Goal: Task Accomplishment & Management: Use online tool/utility

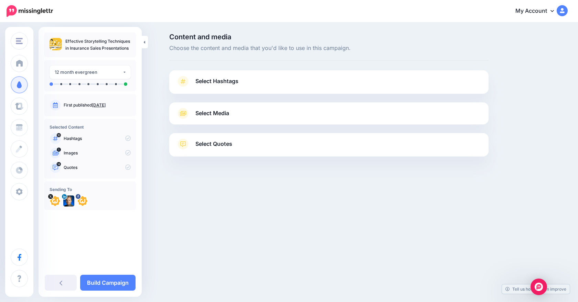
click at [202, 85] on span "Select Hashtags" at bounding box center [217, 80] width 43 height 9
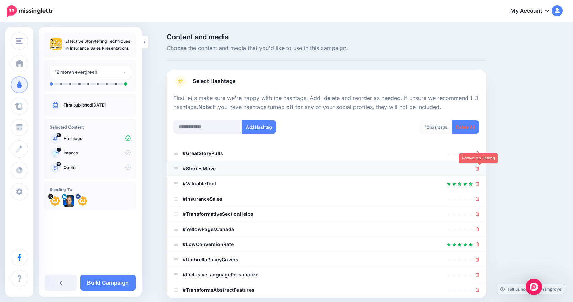
click at [480, 166] on link at bounding box center [478, 168] width 4 height 6
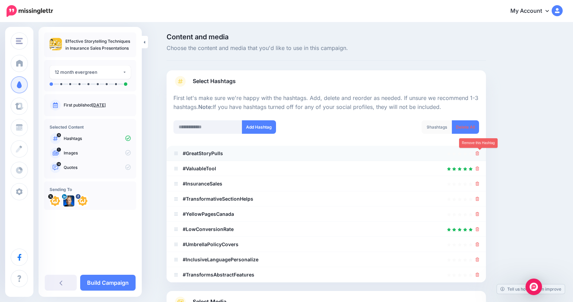
click at [480, 153] on icon at bounding box center [478, 153] width 4 height 4
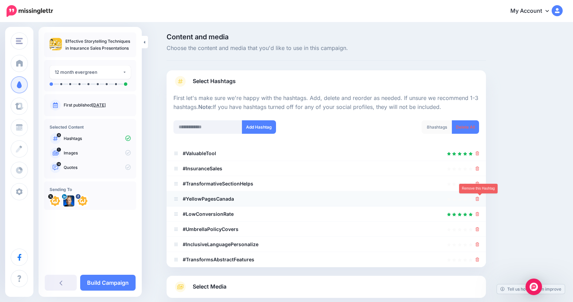
click at [478, 197] on icon at bounding box center [478, 199] width 4 height 4
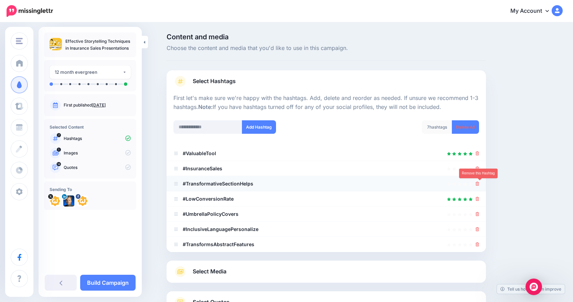
click at [480, 182] on icon at bounding box center [478, 183] width 4 height 4
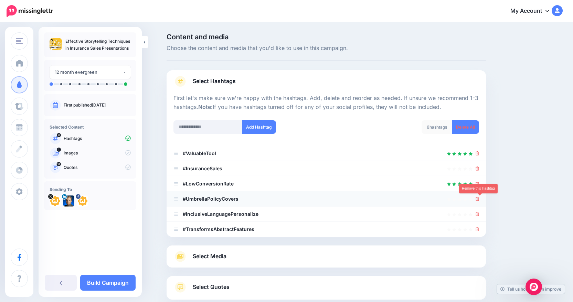
click at [480, 199] on icon at bounding box center [478, 199] width 4 height 4
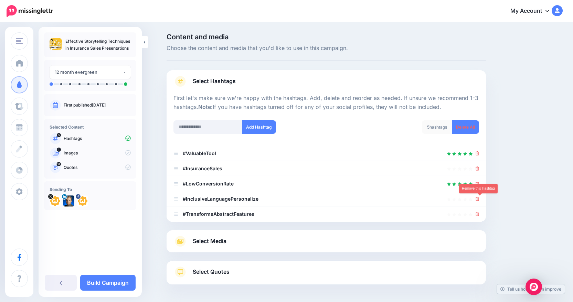
click at [480, 199] on icon at bounding box center [478, 199] width 4 height 4
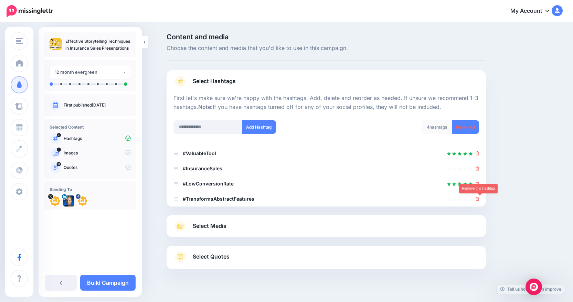
click at [480, 199] on icon at bounding box center [478, 199] width 4 height 4
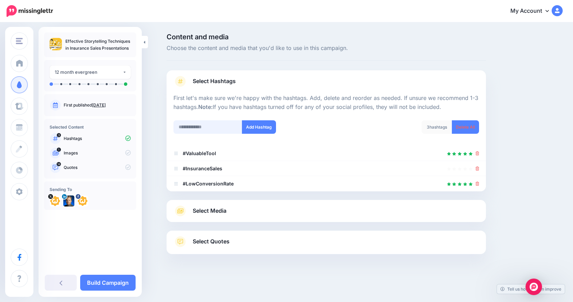
click at [207, 128] on input "text" at bounding box center [208, 126] width 69 height 13
type input "*"
type input "*********"
click at [254, 128] on button "Add Hashtag" at bounding box center [259, 126] width 34 height 13
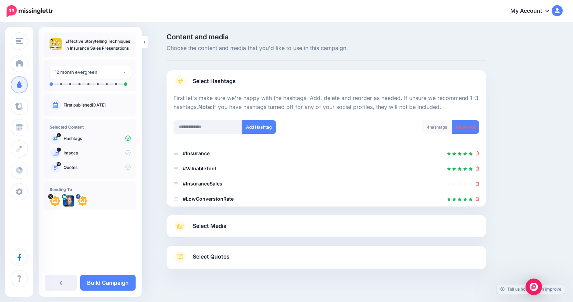
scroll to position [22, 0]
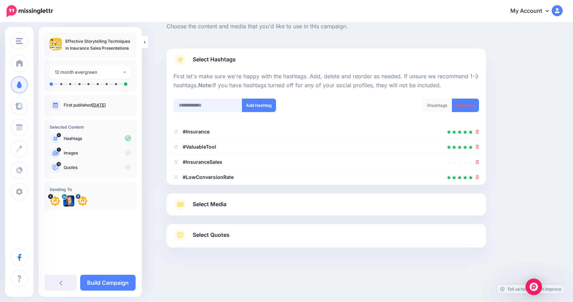
click at [214, 104] on input "text" at bounding box center [208, 104] width 69 height 13
type input "**********"
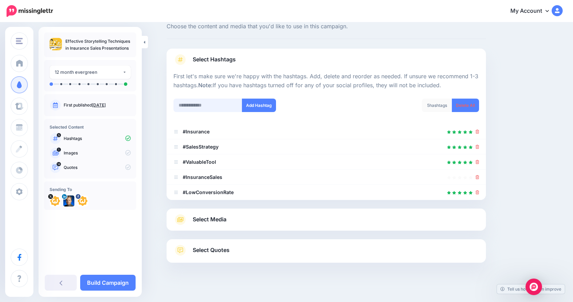
scroll to position [37, 0]
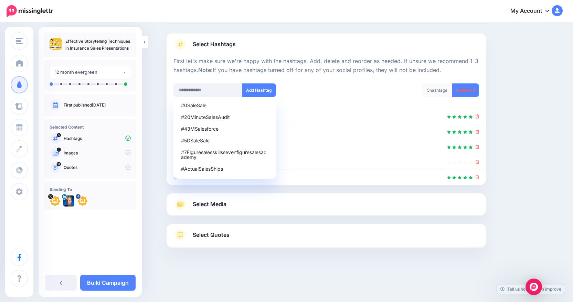
click at [191, 203] on link "Select Media" at bounding box center [327, 204] width 306 height 11
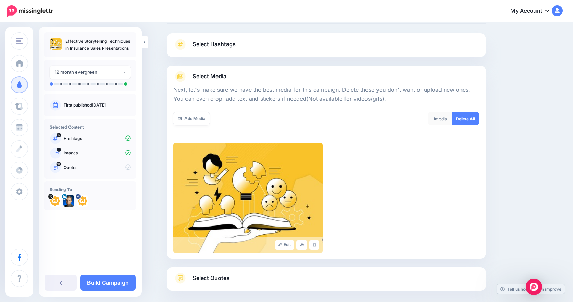
click at [207, 274] on span "Select Quotes" at bounding box center [211, 277] width 37 height 9
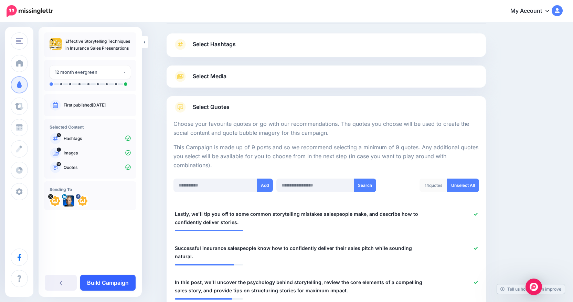
click at [99, 282] on link "Build Campaign" at bounding box center [107, 282] width 55 height 16
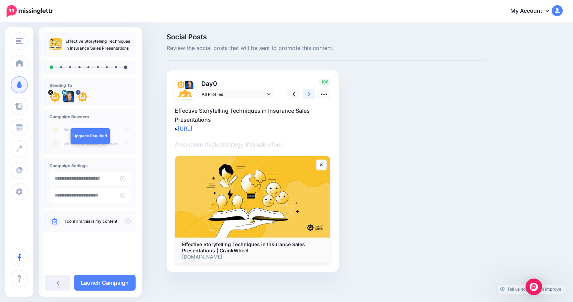
click at [310, 96] on link at bounding box center [309, 94] width 13 height 10
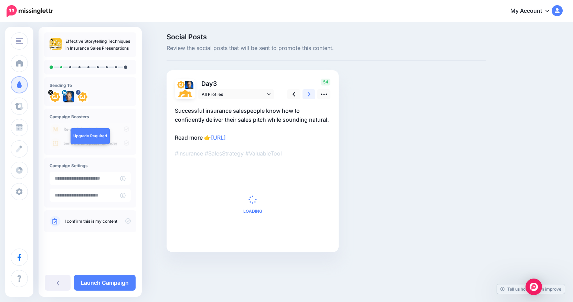
click at [310, 96] on link at bounding box center [309, 94] width 13 height 10
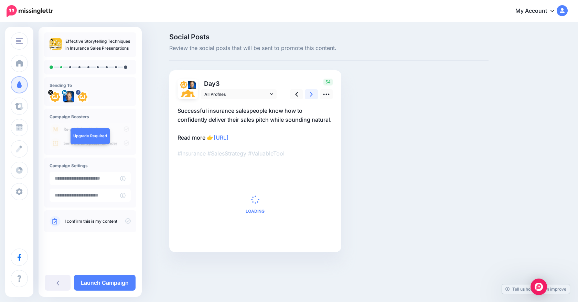
click at [310, 96] on link at bounding box center [311, 94] width 13 height 10
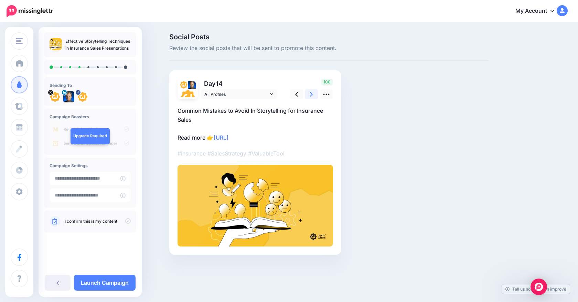
click at [310, 96] on link at bounding box center [311, 94] width 13 height 10
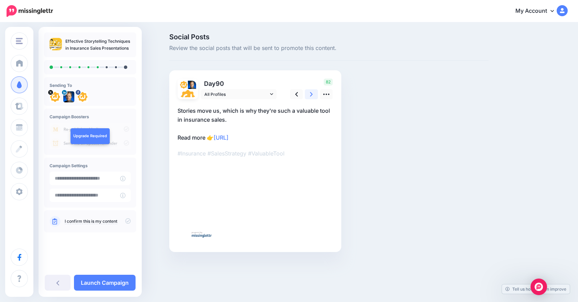
click at [310, 96] on link at bounding box center [311, 94] width 13 height 10
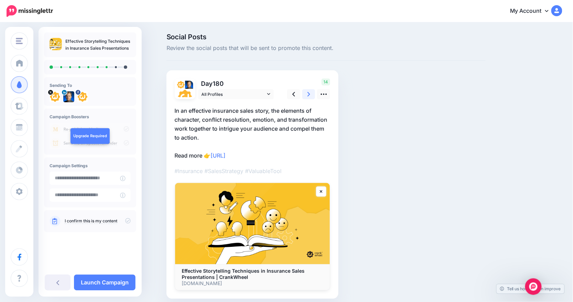
click at [310, 96] on link at bounding box center [309, 94] width 13 height 10
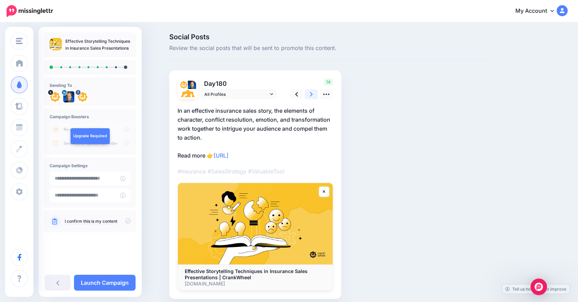
click at [310, 96] on link at bounding box center [311, 94] width 13 height 10
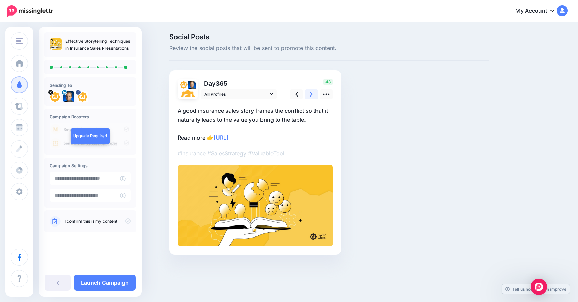
click at [310, 96] on link at bounding box center [311, 94] width 13 height 10
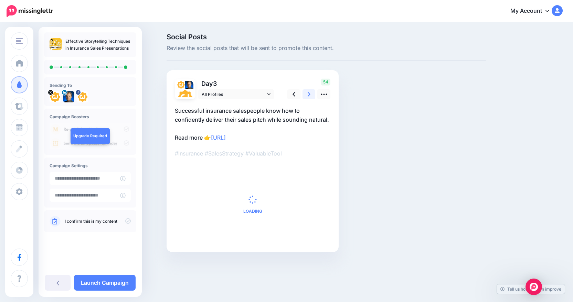
click at [310, 96] on link at bounding box center [309, 94] width 13 height 10
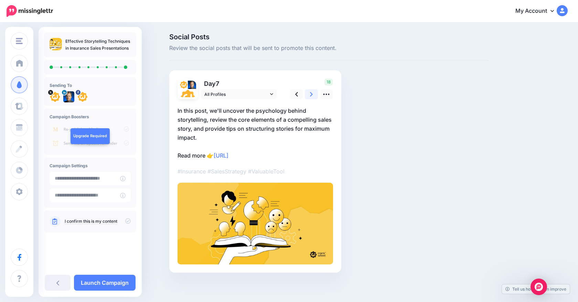
click at [310, 96] on link at bounding box center [311, 94] width 13 height 10
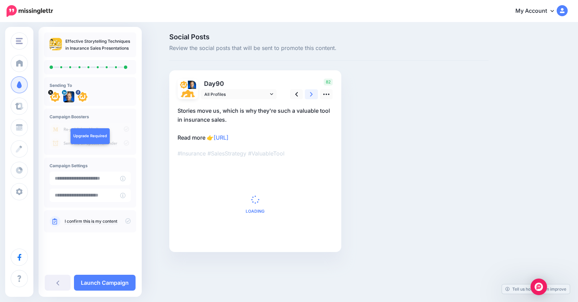
click at [310, 96] on link at bounding box center [311, 94] width 13 height 10
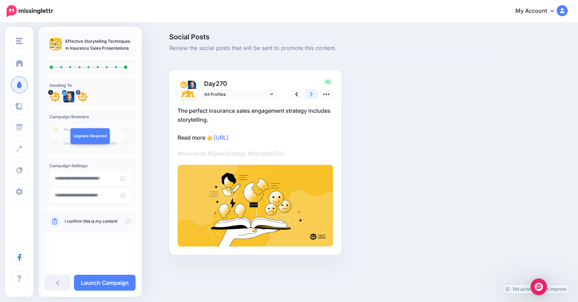
click at [310, 96] on link at bounding box center [311, 94] width 13 height 10
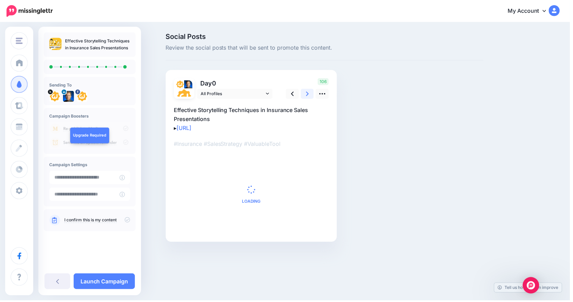
click at [310, 96] on link at bounding box center [309, 94] width 13 height 10
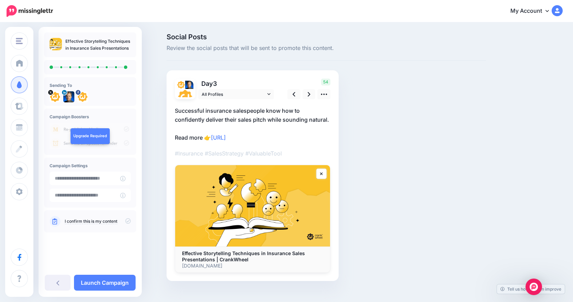
click at [129, 220] on icon at bounding box center [128, 221] width 6 height 6
click at [89, 278] on link "Launch Campaign" at bounding box center [105, 282] width 62 height 16
